Goal: Transaction & Acquisition: Purchase product/service

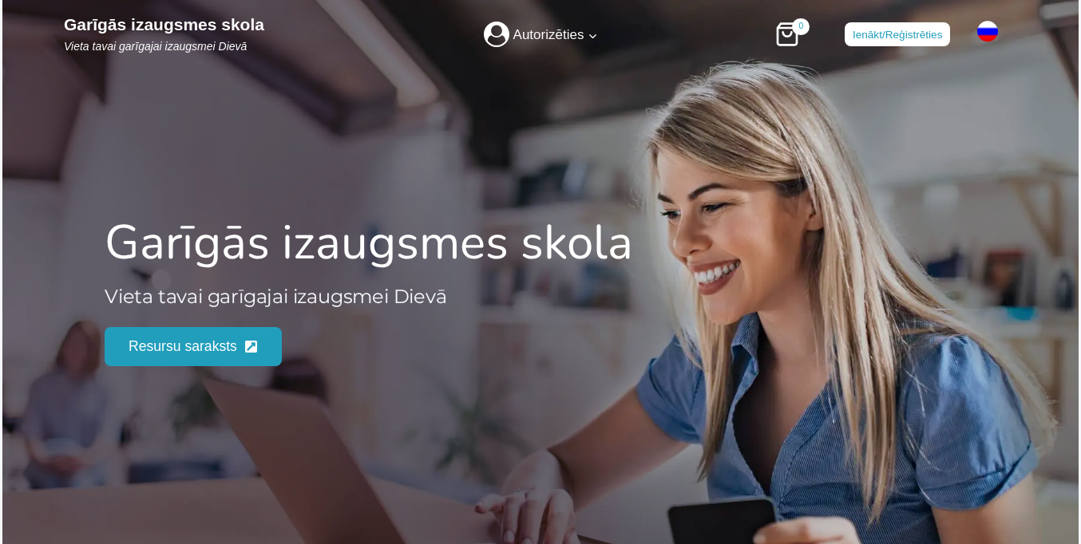
scroll to position [2027, 0]
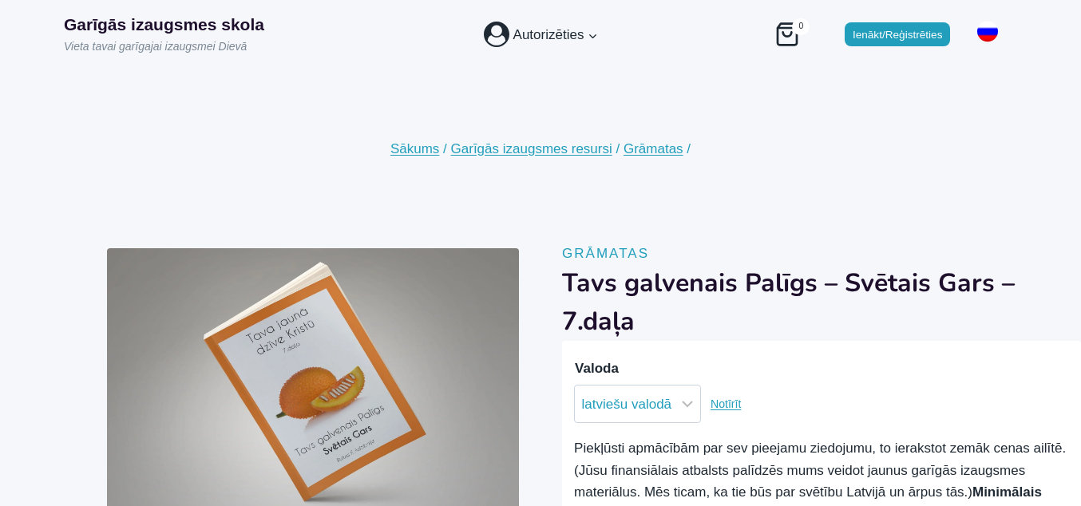
scroll to position [151, 0]
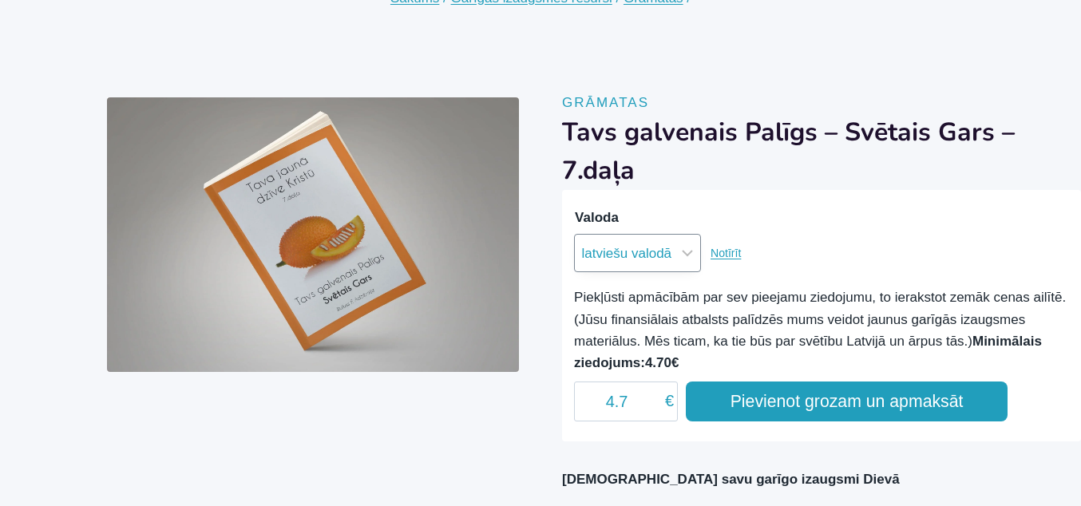
select select "krievu valodā"
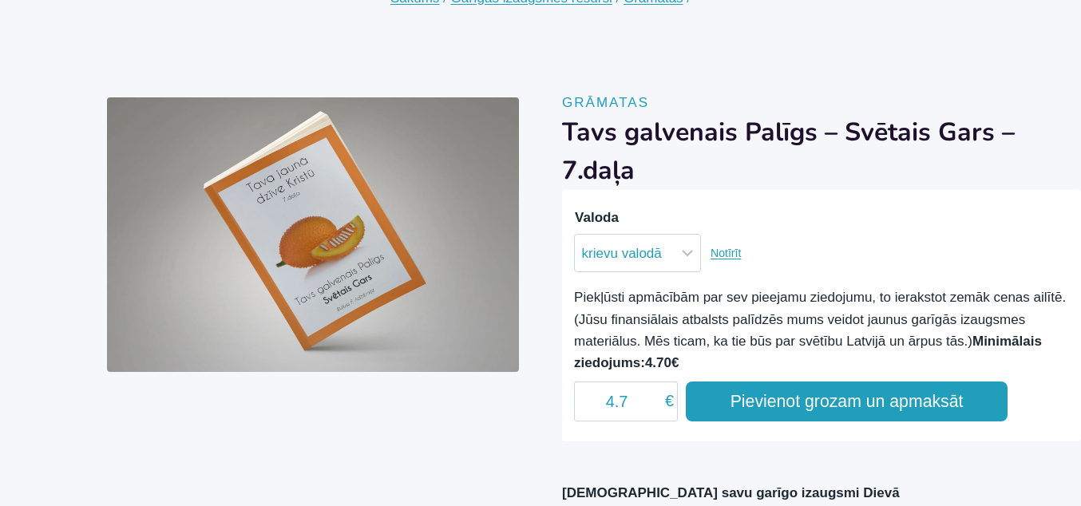
scroll to position [66, 0]
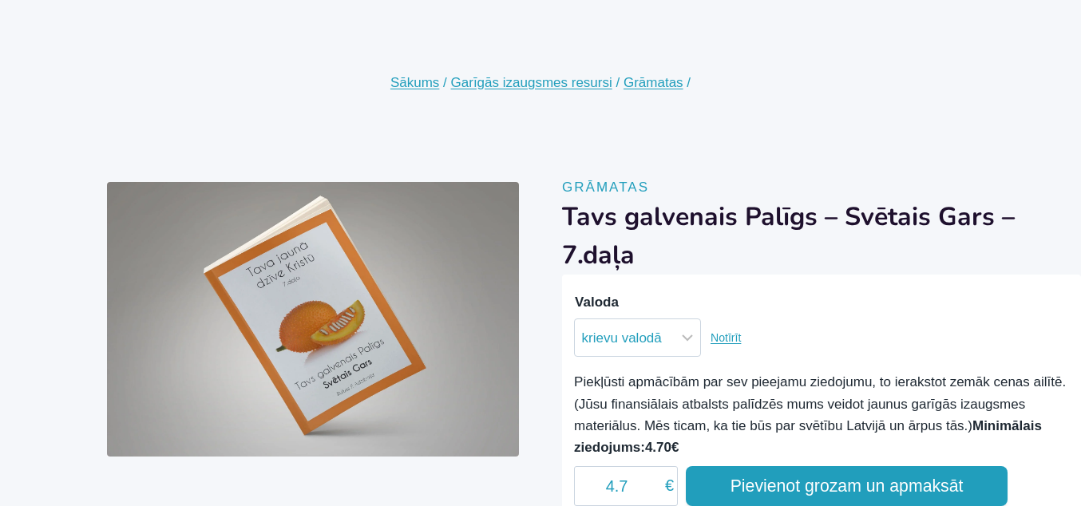
click at [846, 485] on button "Pievienot grozam un apmaksāt" at bounding box center [847, 486] width 322 height 40
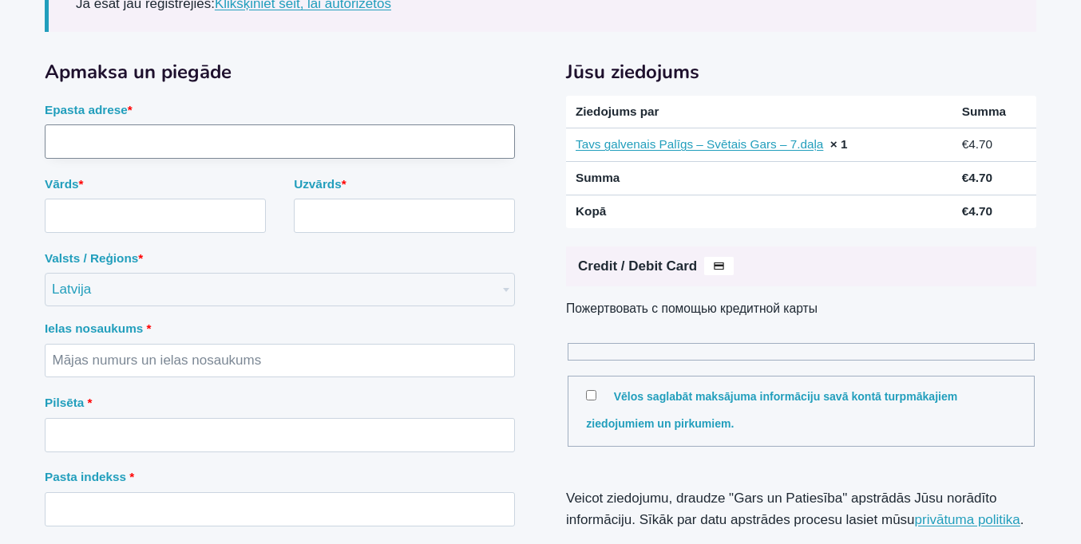
click at [279, 159] on input "Epasta adrese *" at bounding box center [280, 142] width 470 height 34
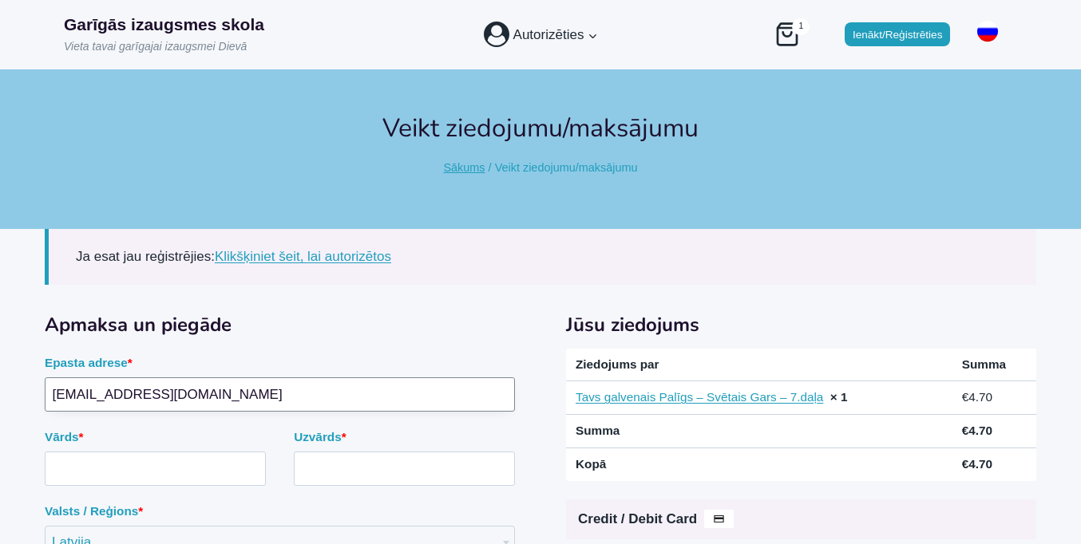
type input "mail3207899@protonmail.com"
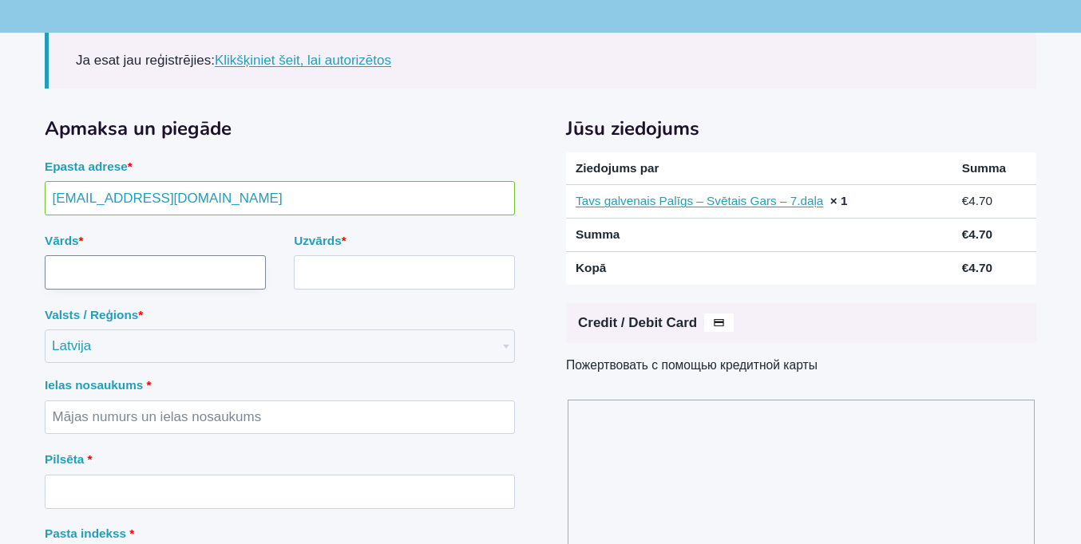
click at [155, 272] on input "Vārds *" at bounding box center [155, 272] width 221 height 34
type input "Jānis"
click at [404, 272] on input "Uzvārds *" at bounding box center [404, 272] width 221 height 34
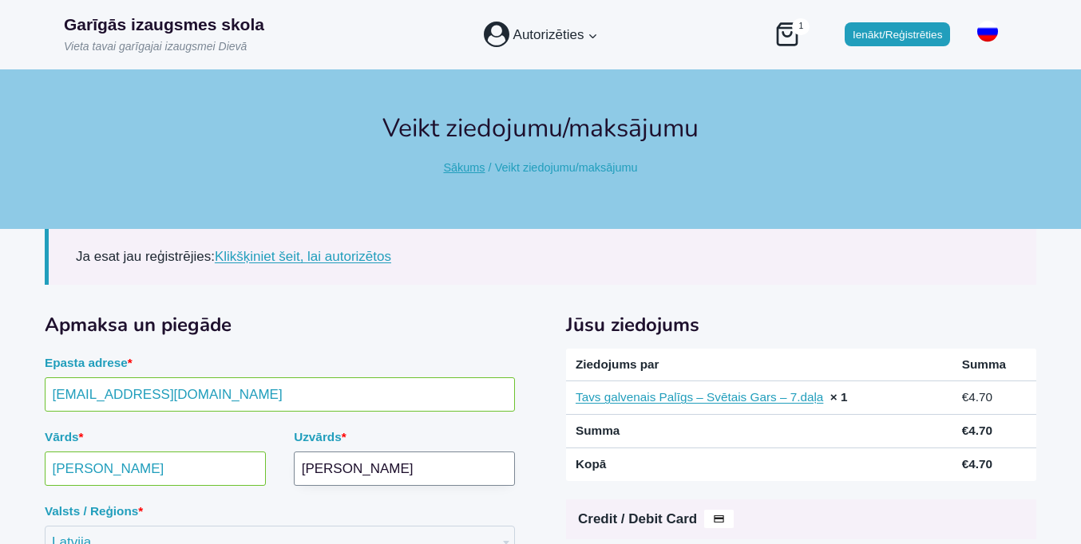
type input "Bērziņš"
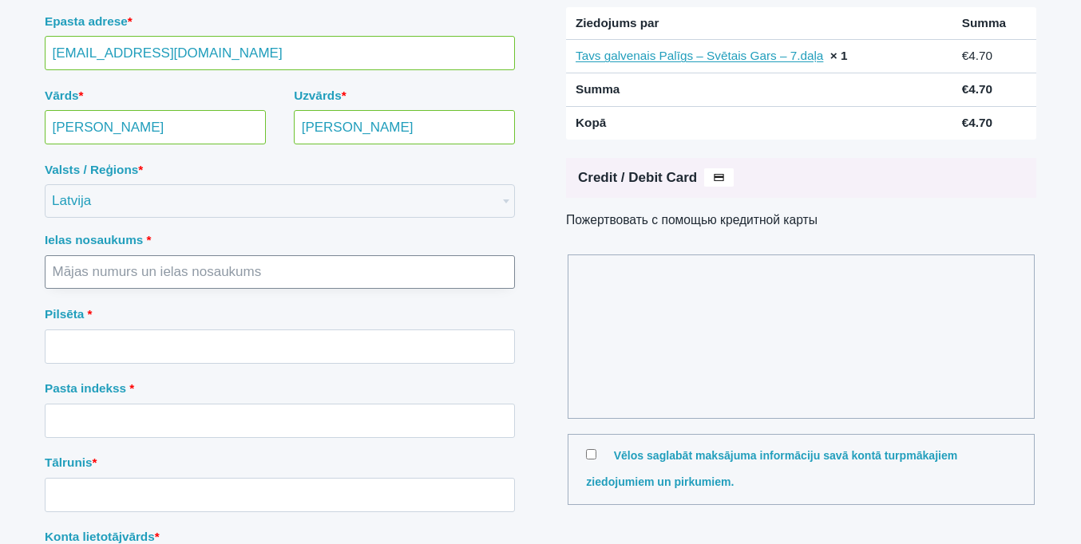
click at [279, 271] on input "Ielas nosaukums *" at bounding box center [280, 272] width 470 height 34
type input "Hanzas iela"
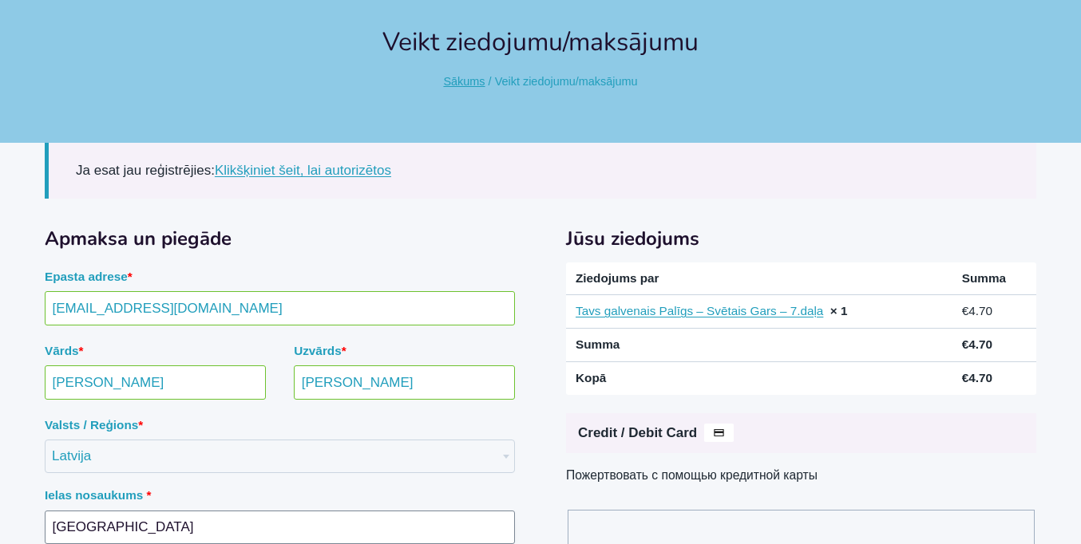
type input "Hanzas iela"
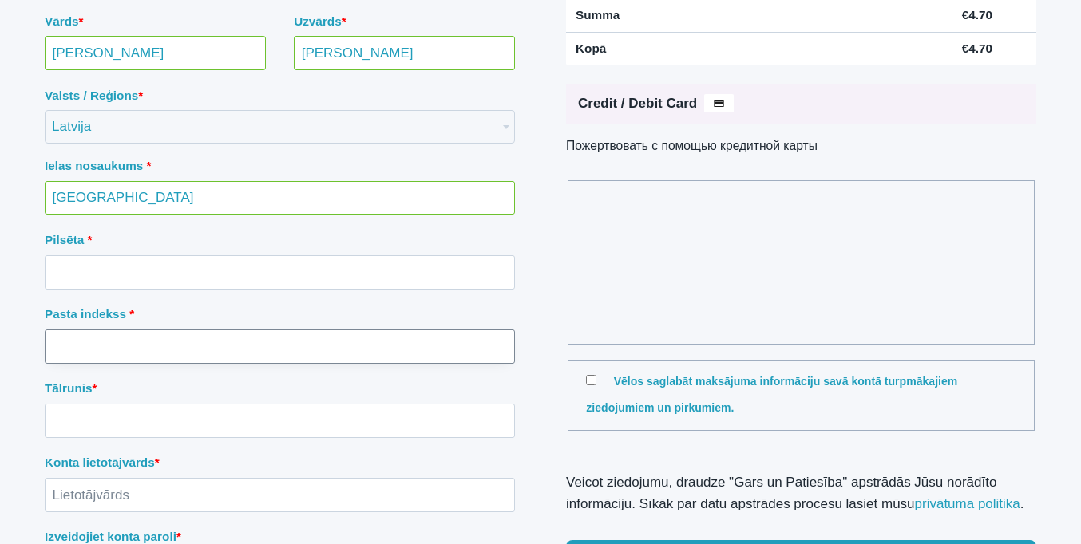
click at [279, 330] on input "Pasta indekss *" at bounding box center [280, 347] width 470 height 34
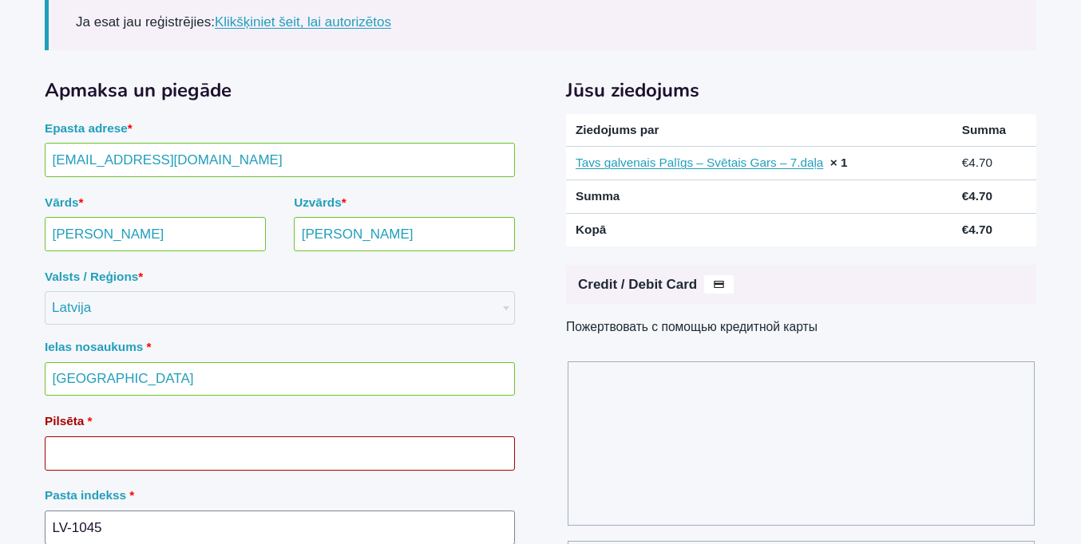
type input "LV-1045"
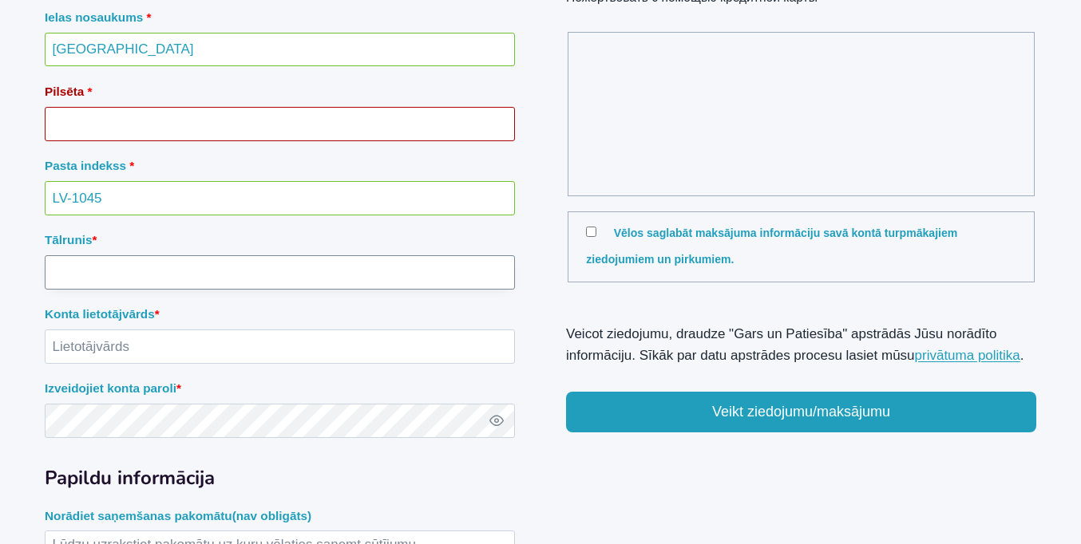
click at [279, 271] on input "Tālrunis *" at bounding box center [280, 272] width 470 height 34
type input "21231231"
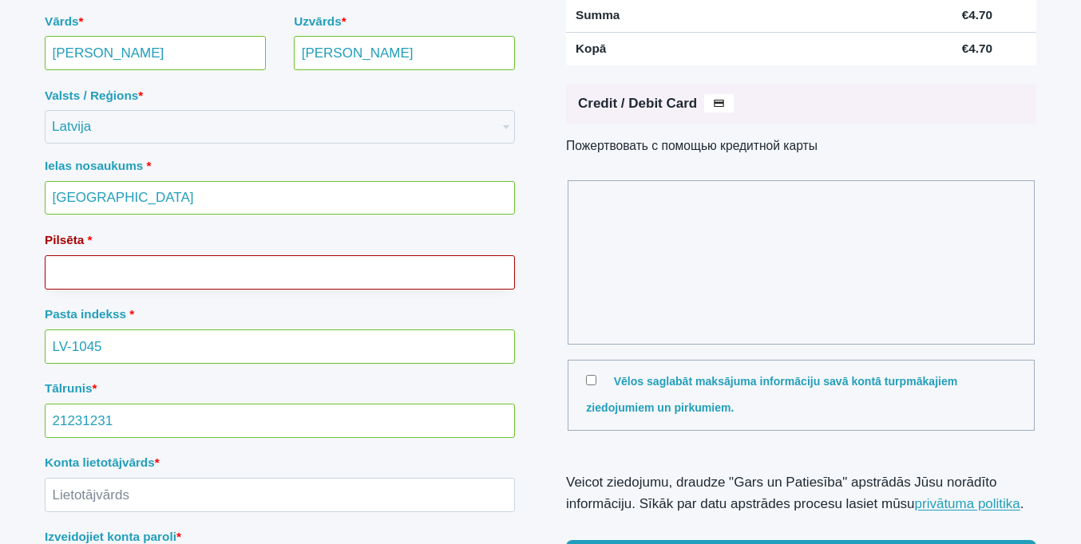
click at [279, 271] on input "Pilsēta *" at bounding box center [280, 272] width 470 height 34
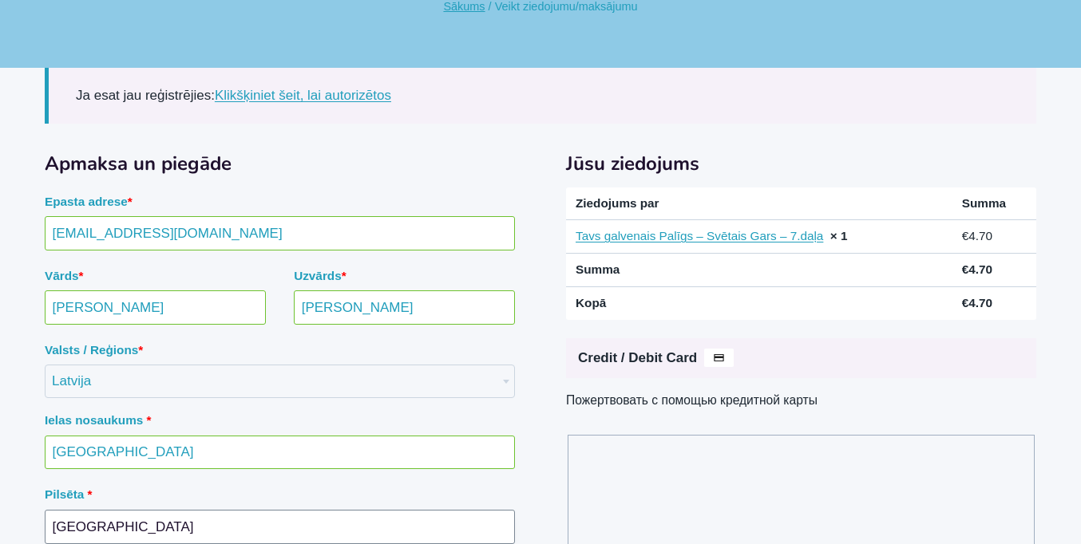
type input "Rīga"
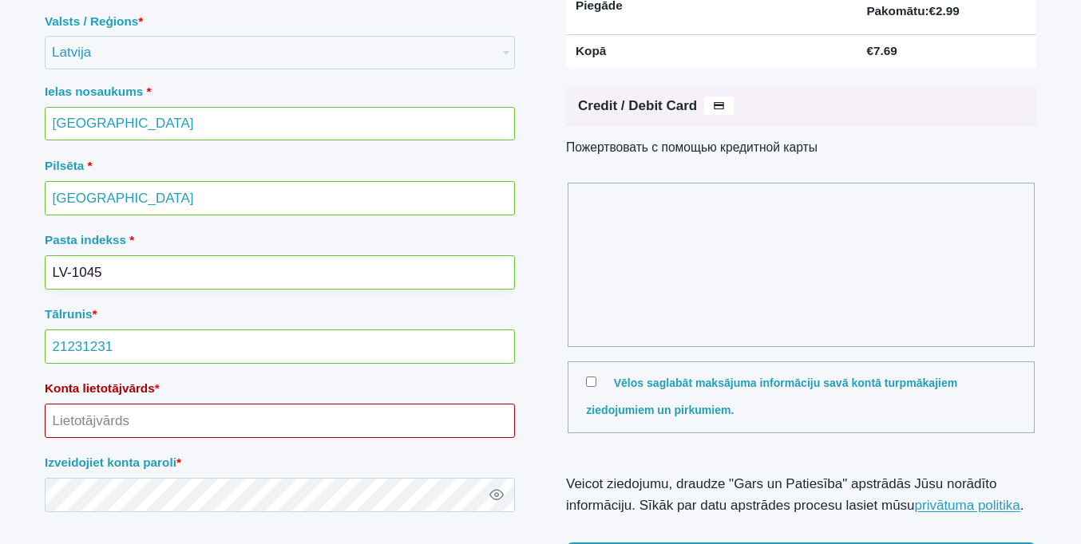
scroll to position [474, 0]
